Goal: Information Seeking & Learning: Learn about a topic

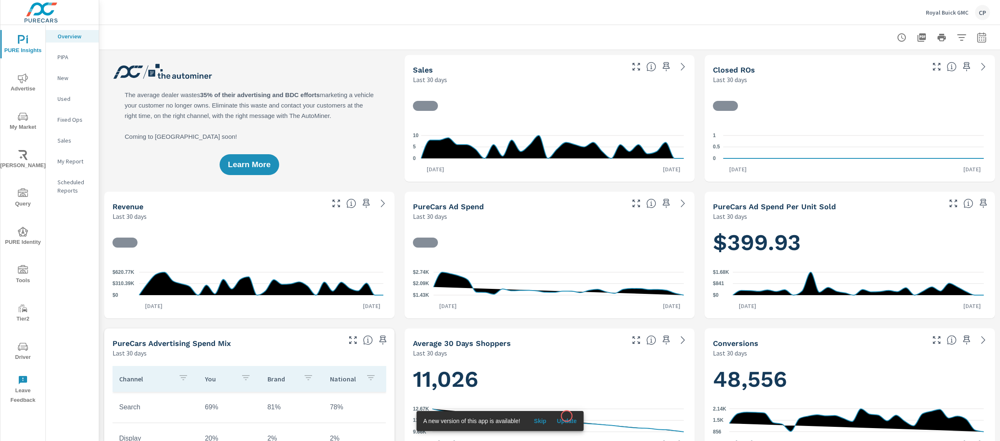
click at [571, 420] on span "Update" at bounding box center [567, 421] width 20 height 8
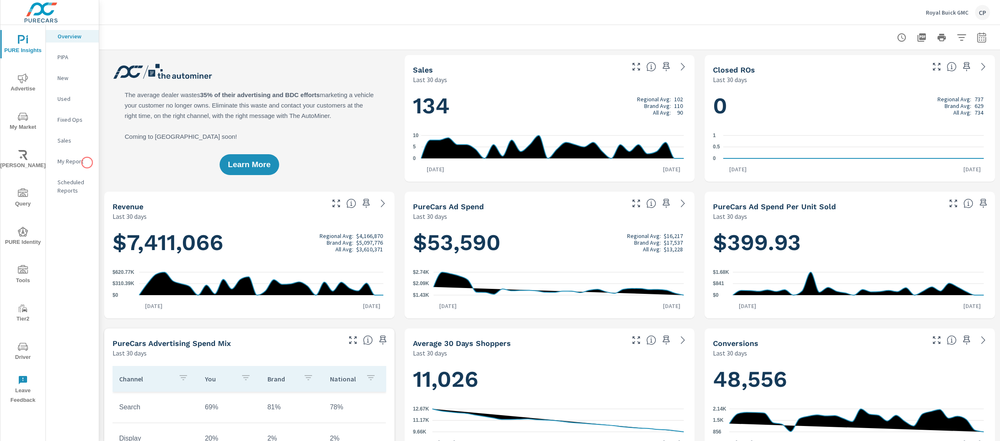
click at [82, 163] on p "My Report" at bounding box center [75, 161] width 35 height 8
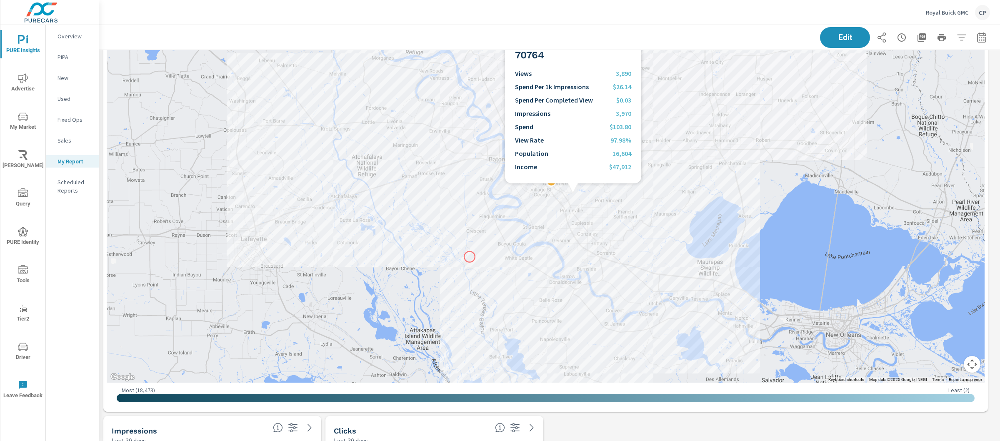
scroll to position [534, 0]
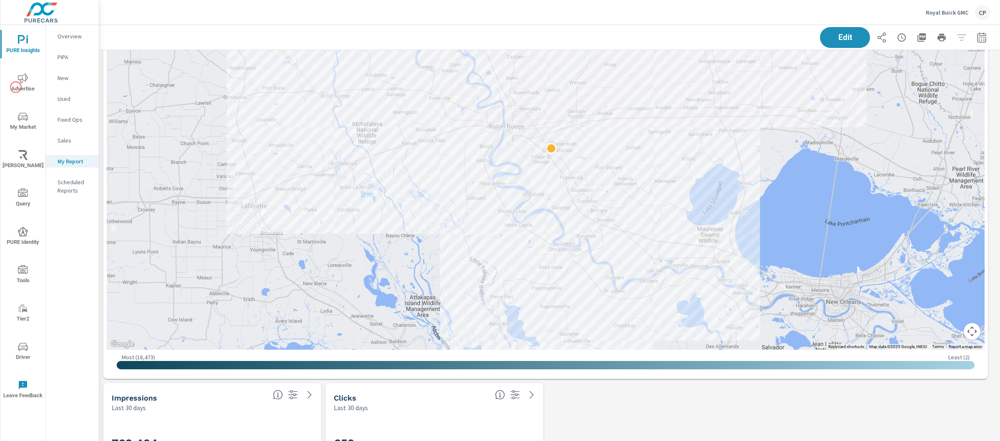
click at [8, 83] on span "Advertise" at bounding box center [23, 83] width 40 height 20
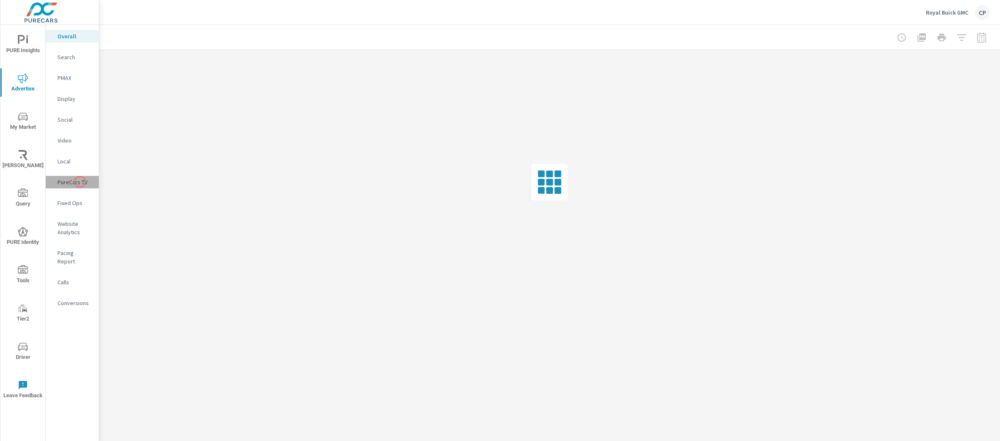
click at [80, 182] on p "PureCars TV" at bounding box center [75, 182] width 35 height 8
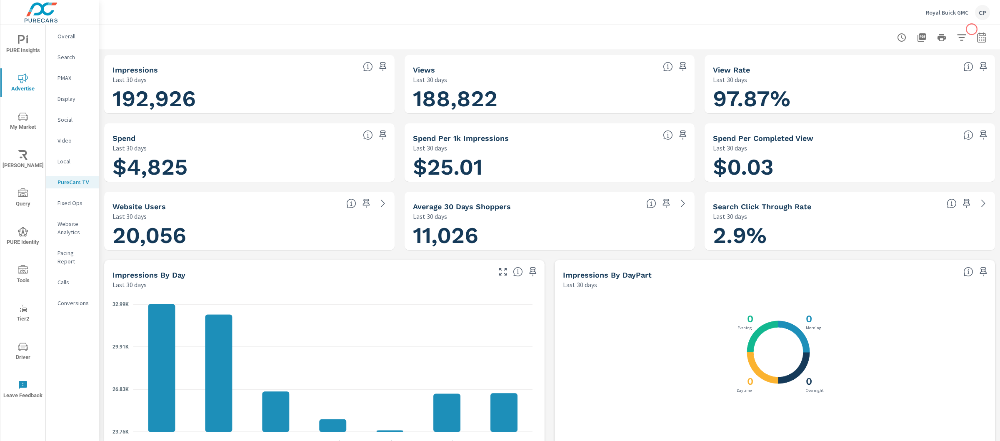
click at [977, 33] on icon "button" at bounding box center [982, 38] width 10 height 10
click at [943, 78] on select "Custom Yesterday Last week Last 7 days Last 14 days Last 30 days Last 45 days L…" at bounding box center [907, 72] width 83 height 17
select select "Month to date"
click at [894, 114] on span "Apply" at bounding box center [889, 118] width 34 height 8
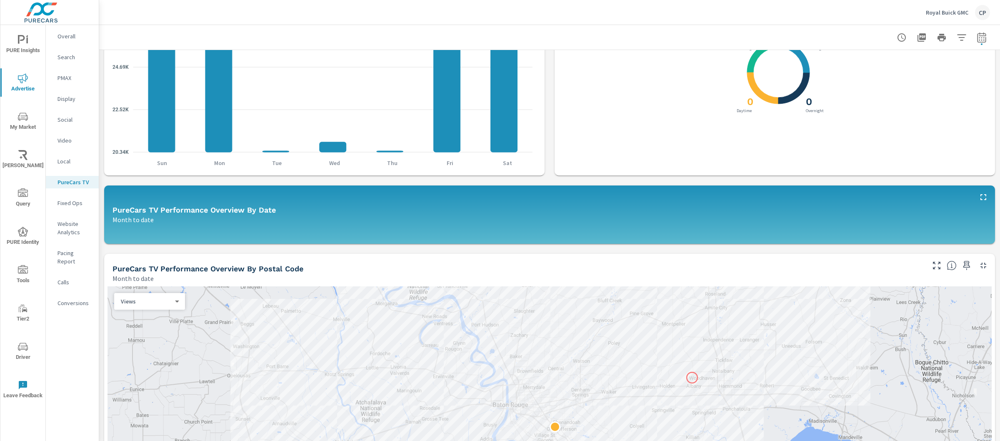
scroll to position [413, 0]
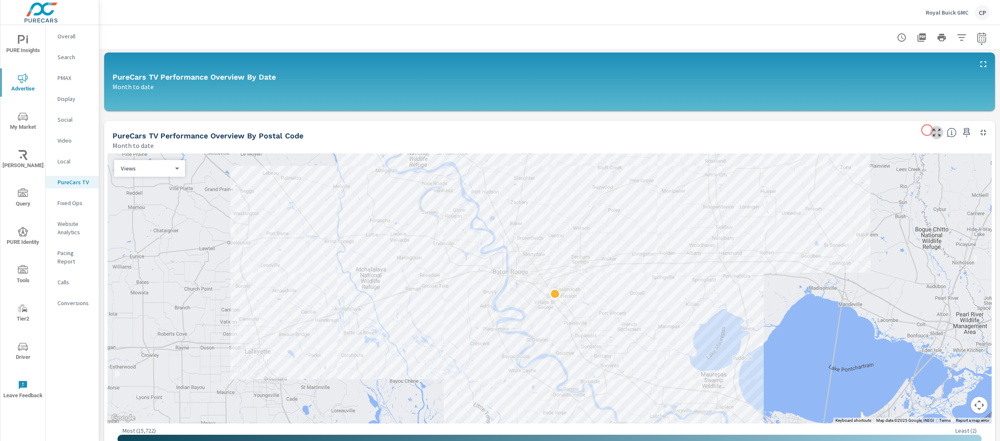
click at [933, 130] on icon "button" at bounding box center [937, 133] width 8 height 8
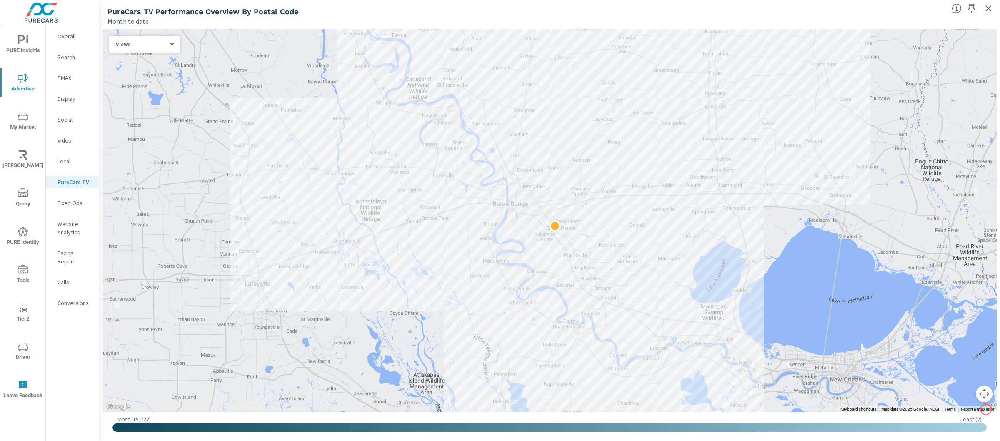
click at [982, 391] on button "Map camera controls" at bounding box center [984, 394] width 17 height 17
click at [953, 386] on menu at bounding box center [943, 373] width 58 height 58
click at [960, 386] on button "Zoom out" at bounding box center [963, 394] width 17 height 17
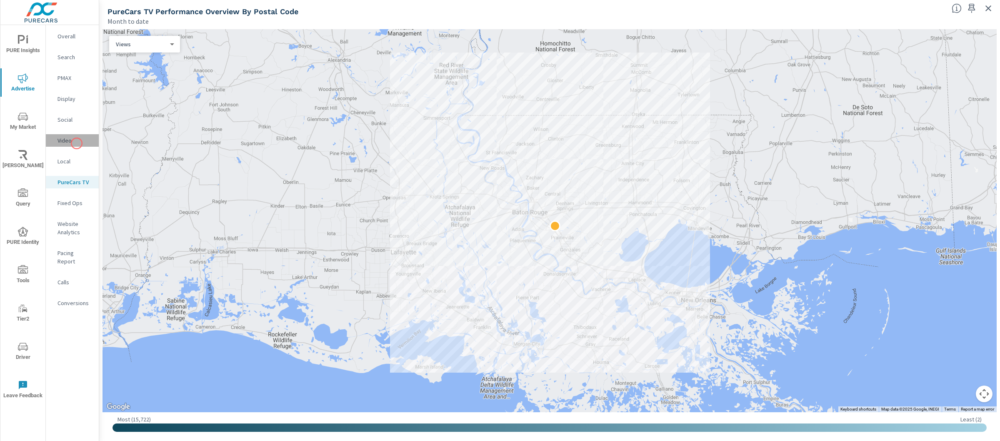
click at [77, 143] on p "Video" at bounding box center [75, 140] width 35 height 8
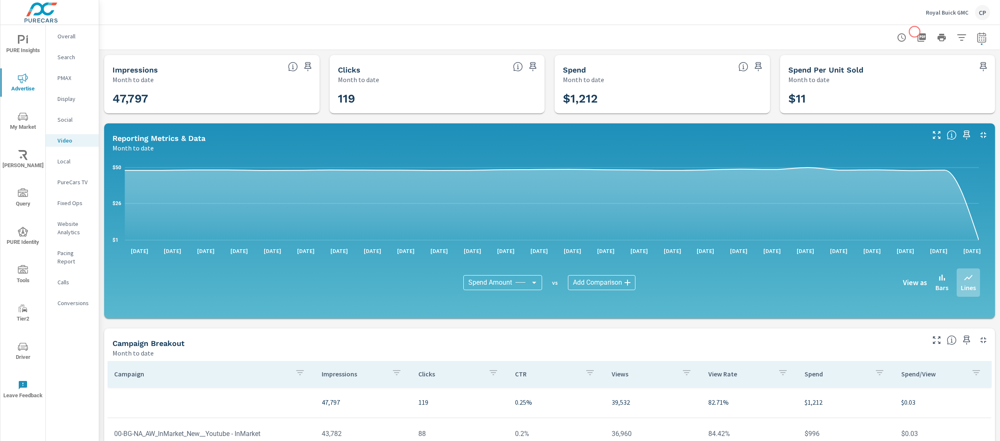
click at [917, 33] on icon "button" at bounding box center [922, 38] width 10 height 10
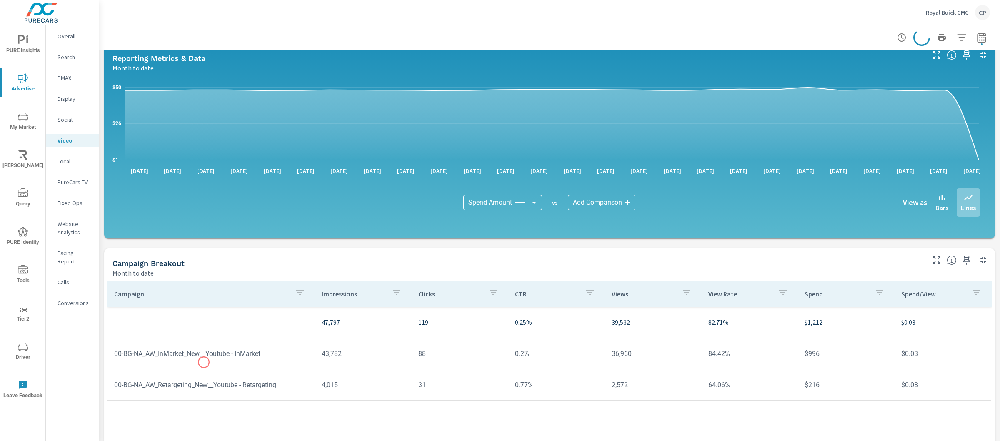
scroll to position [155, 0]
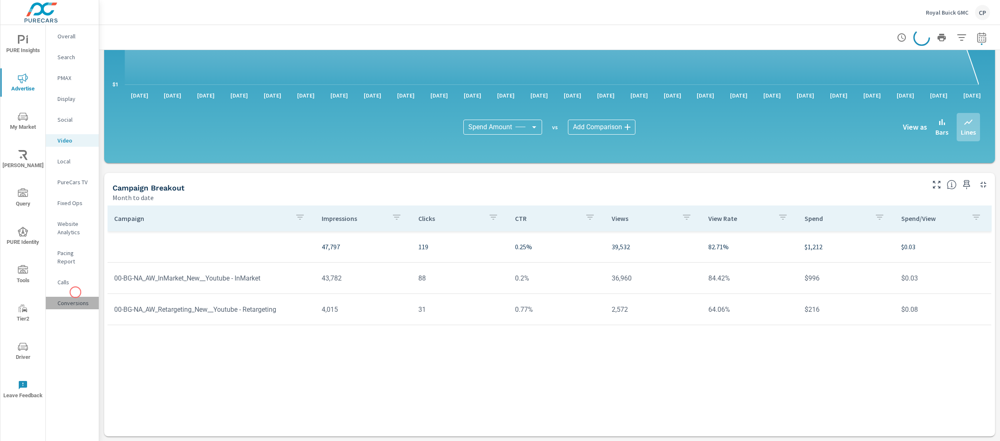
click at [75, 299] on p "Conversions" at bounding box center [75, 303] width 35 height 8
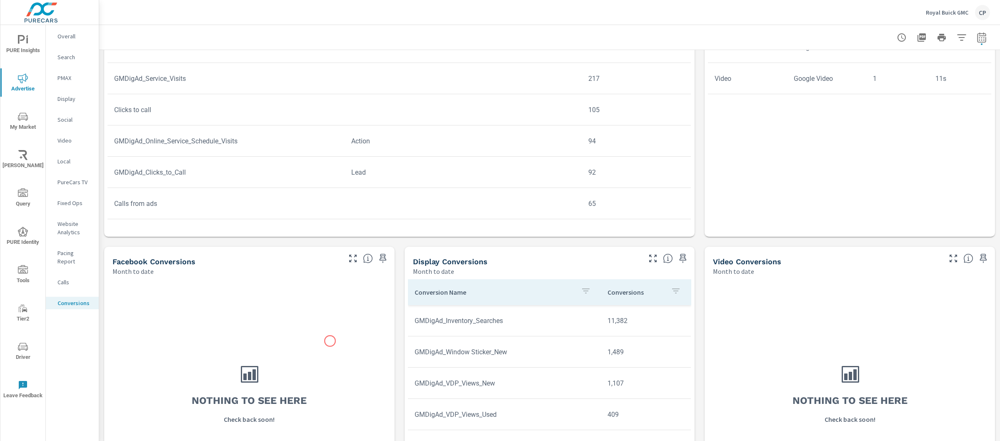
scroll to position [248, 0]
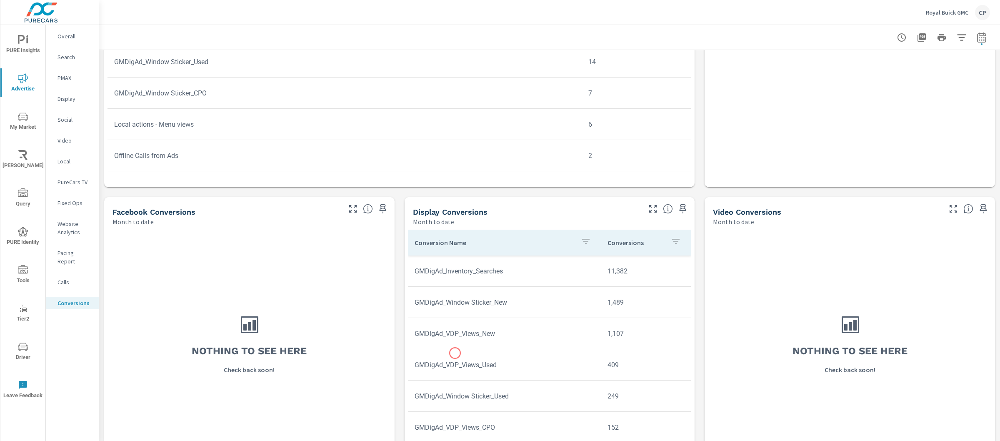
scroll to position [186, 0]
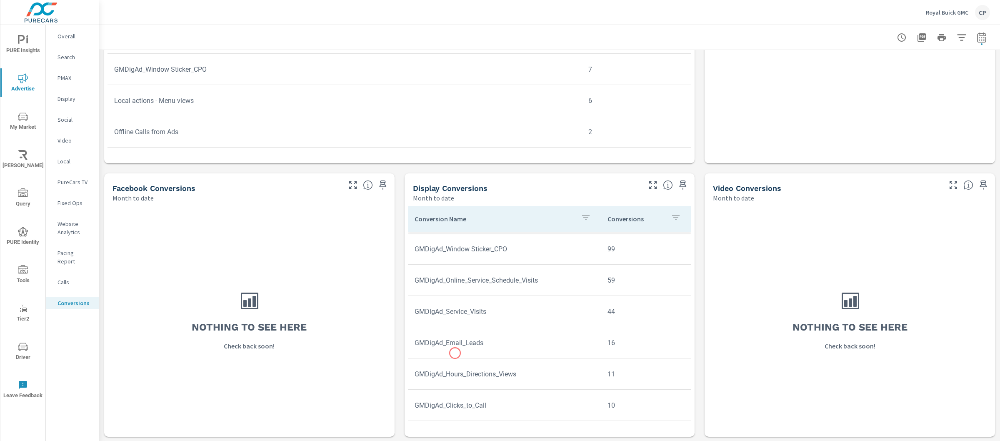
scroll to position [45, 0]
click at [77, 89] on nav "Overall Search PMAX Display Social Video Local PureCars TV Fixed Ops Website An…" at bounding box center [72, 173] width 53 height 296
click at [78, 103] on div "Display" at bounding box center [72, 99] width 53 height 13
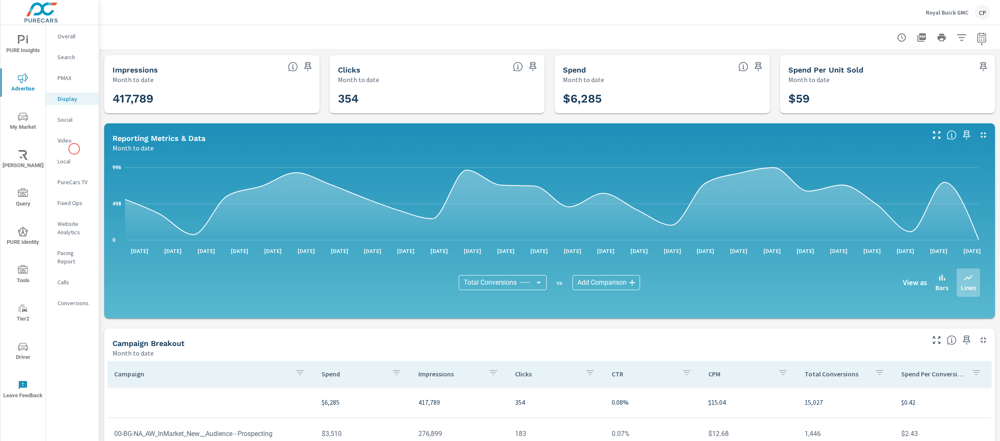
click at [72, 146] on div "Video" at bounding box center [72, 140] width 53 height 13
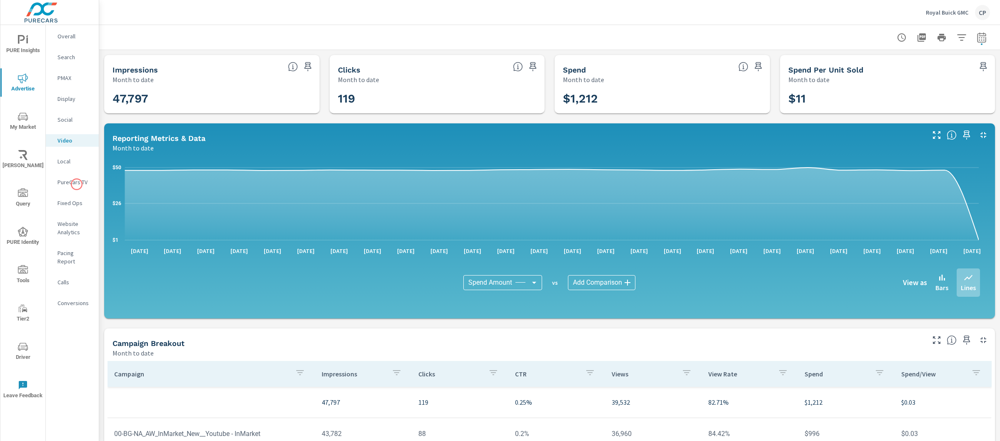
click at [77, 184] on p "PureCars TV" at bounding box center [75, 182] width 35 height 8
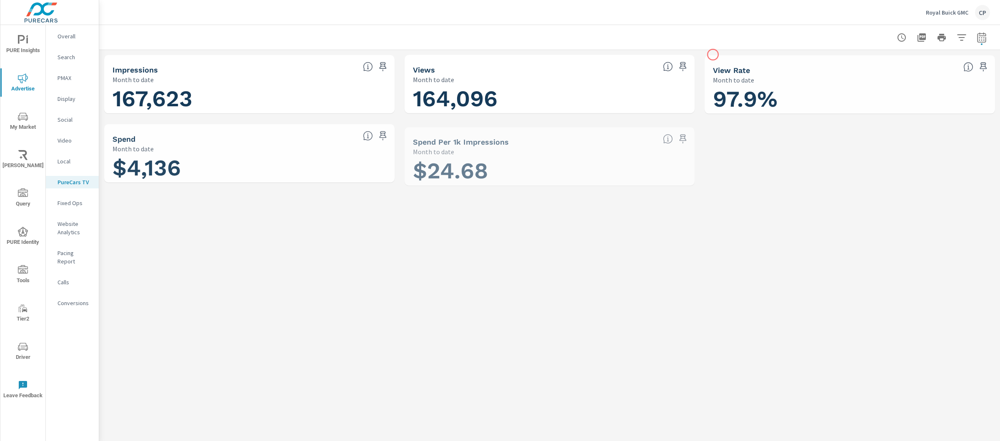
scroll to position [0, 0]
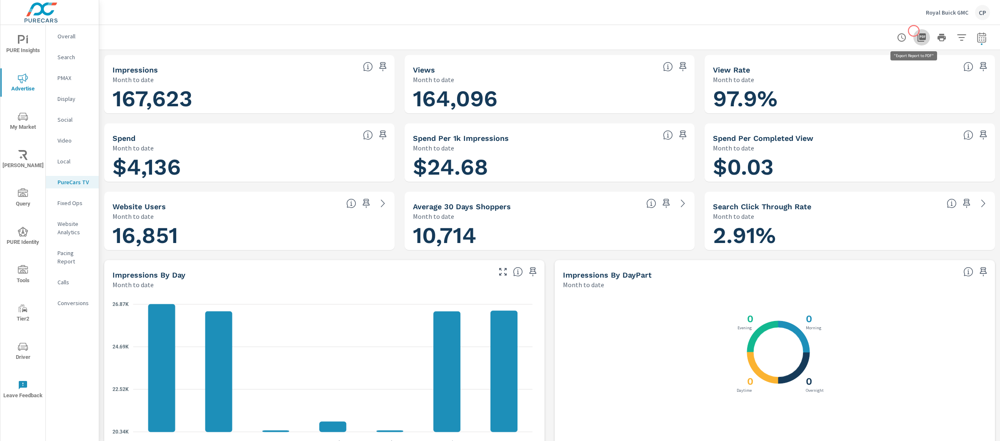
click at [914, 31] on button "button" at bounding box center [922, 37] width 17 height 17
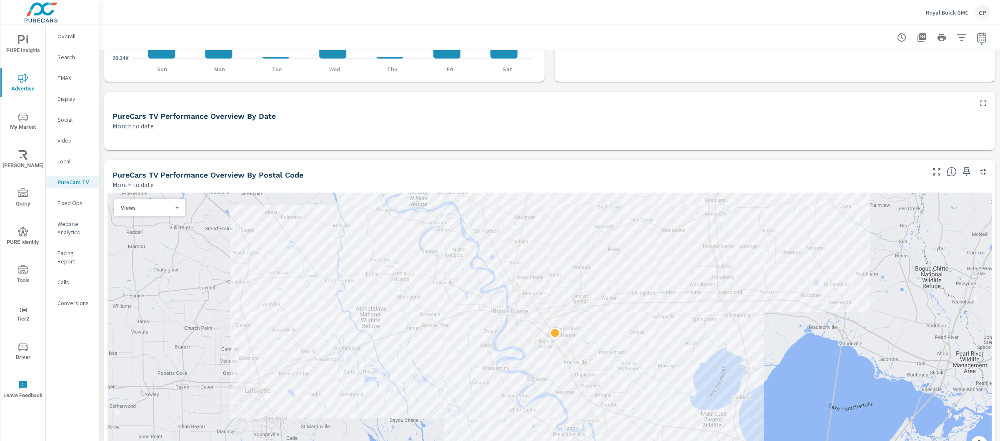
scroll to position [376, 0]
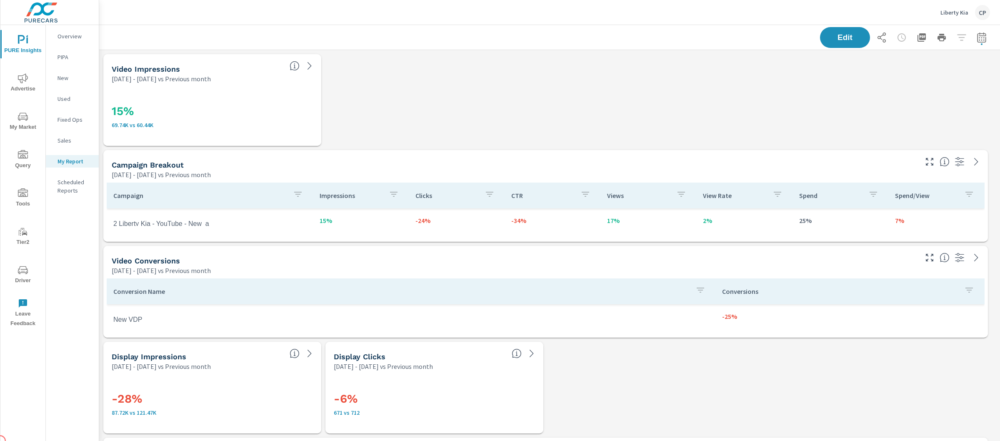
scroll to position [94, 0]
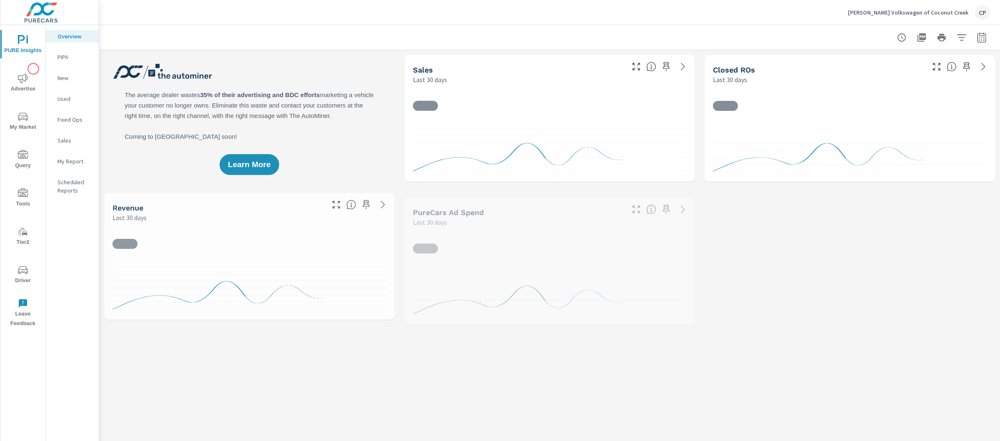
click at [23, 74] on icon "nav menu" at bounding box center [23, 78] width 10 height 10
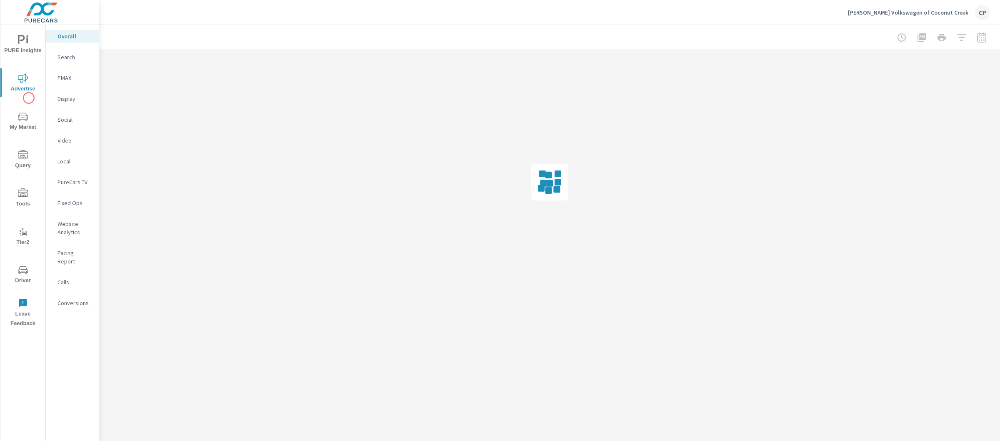
click at [29, 103] on div "PURE Insights Advertise My Market Query Tools Tier2 Driver Leave Feedback" at bounding box center [22, 178] width 45 height 307
click at [29, 118] on span "My Market" at bounding box center [23, 122] width 40 height 20
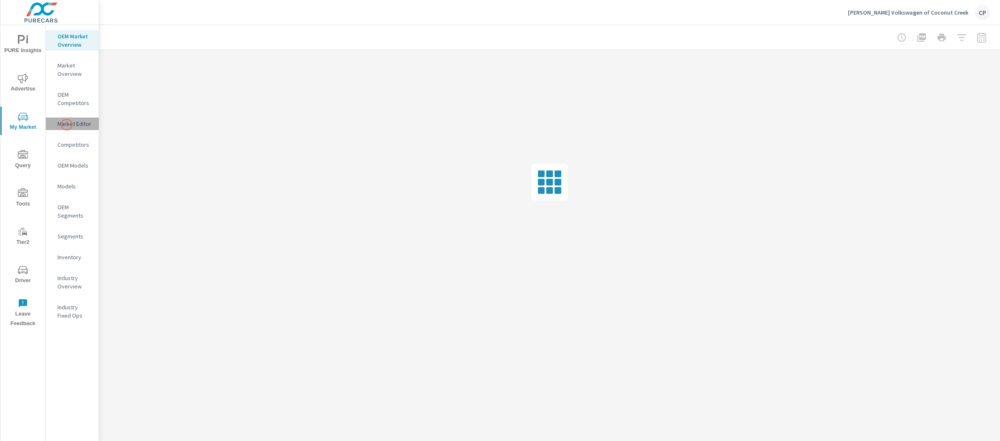
click at [67, 125] on p "Market Editor" at bounding box center [75, 124] width 35 height 8
